Goal: Task Accomplishment & Management: Use online tool/utility

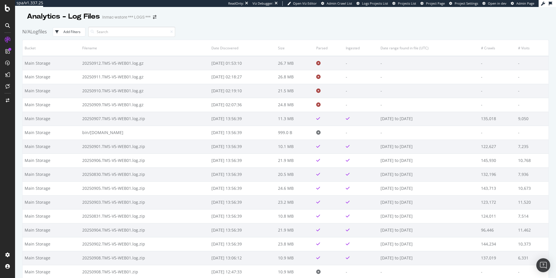
click at [400, 21] on div "Analytics - Log Files Inmac-wstore *** LOGS ***" at bounding box center [285, 14] width 527 height 14
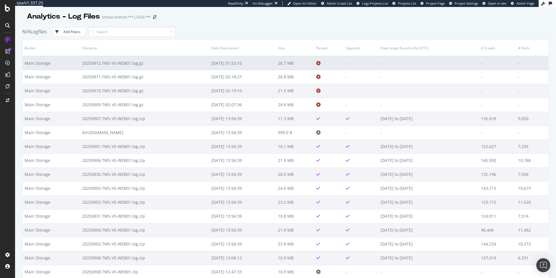
click at [357, 67] on td "-" at bounding box center [361, 63] width 35 height 14
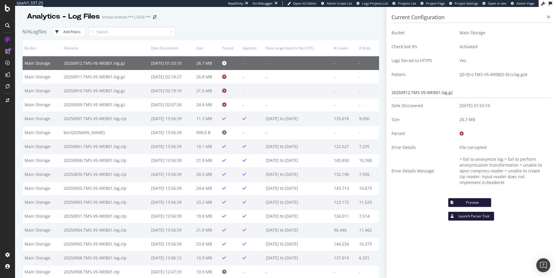
click at [549, 18] on icon at bounding box center [549, 16] width 3 height 3
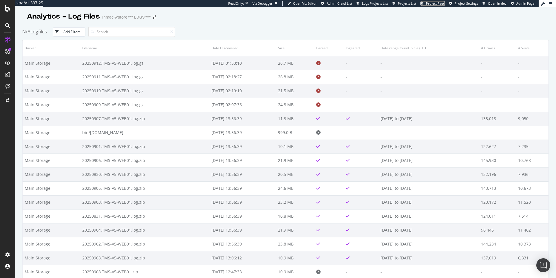
click at [433, 4] on span "Project Page" at bounding box center [435, 3] width 19 height 4
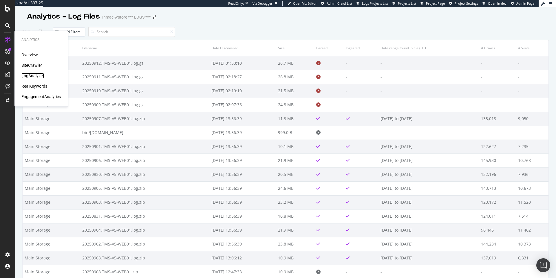
click at [40, 75] on div "LogAnalyzer" at bounding box center [32, 76] width 23 height 6
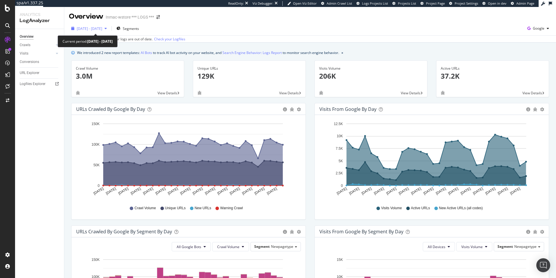
click at [102, 30] on span "[DATE] - [DATE]" at bounding box center [90, 28] width 26 height 5
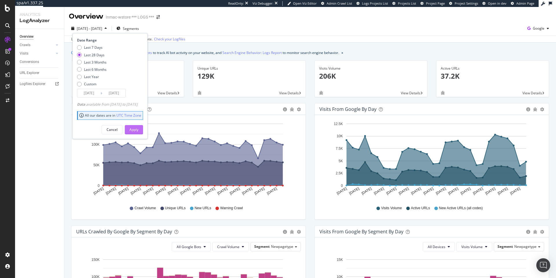
click at [139, 131] on div "Apply" at bounding box center [134, 129] width 9 height 5
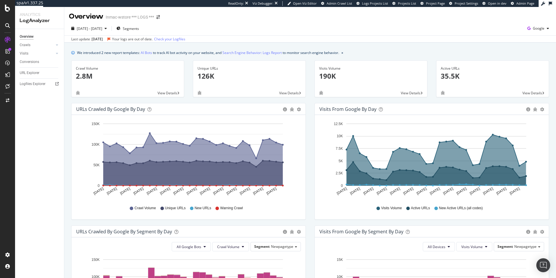
click at [443, 1] on div "ReadOnly: Viz Debugger: Open Viz Editor Admin Crawl List Logs Projects List Pro…" at bounding box center [383, 3] width 311 height 7
click at [442, 3] on span "Project Page" at bounding box center [435, 3] width 19 height 4
